Goal: Task Accomplishment & Management: Manage account settings

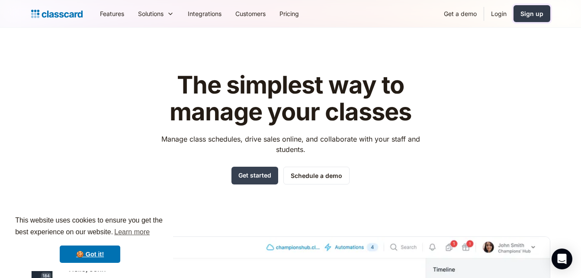
click at [536, 18] on link "Sign up" at bounding box center [531, 13] width 37 height 17
click at [498, 13] on link "Login" at bounding box center [498, 13] width 29 height 19
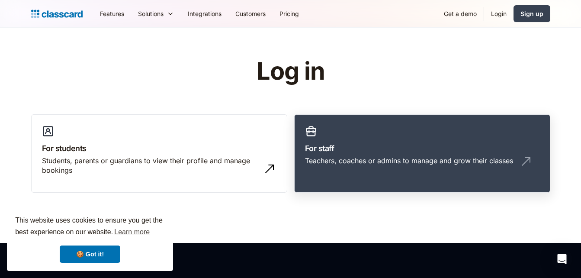
click at [395, 141] on link "For staff Teachers, coaches or admins to manage and grow their classes" at bounding box center [422, 153] width 256 height 79
